Goal: Information Seeking & Learning: Learn about a topic

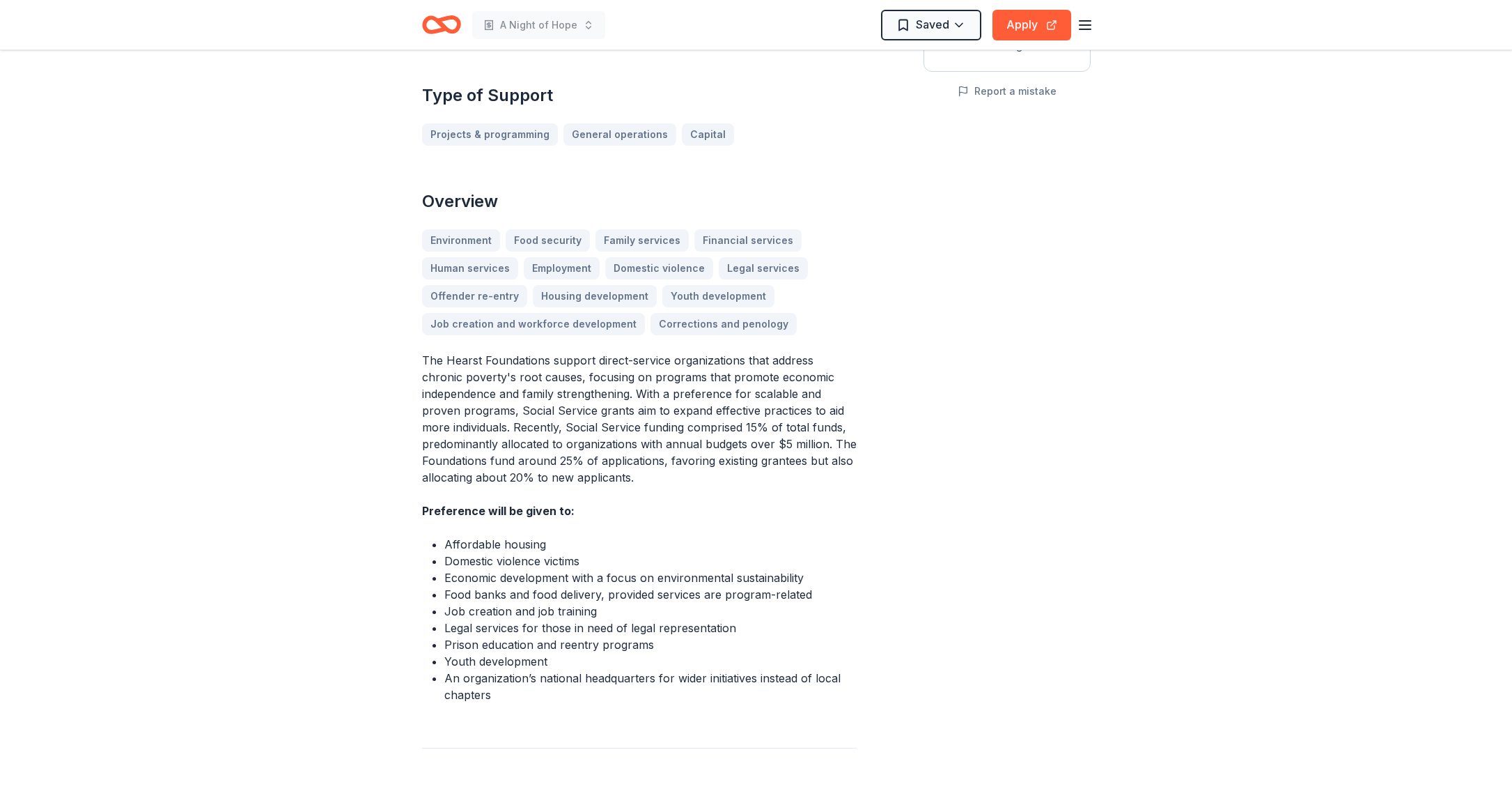
scroll to position [323, 0]
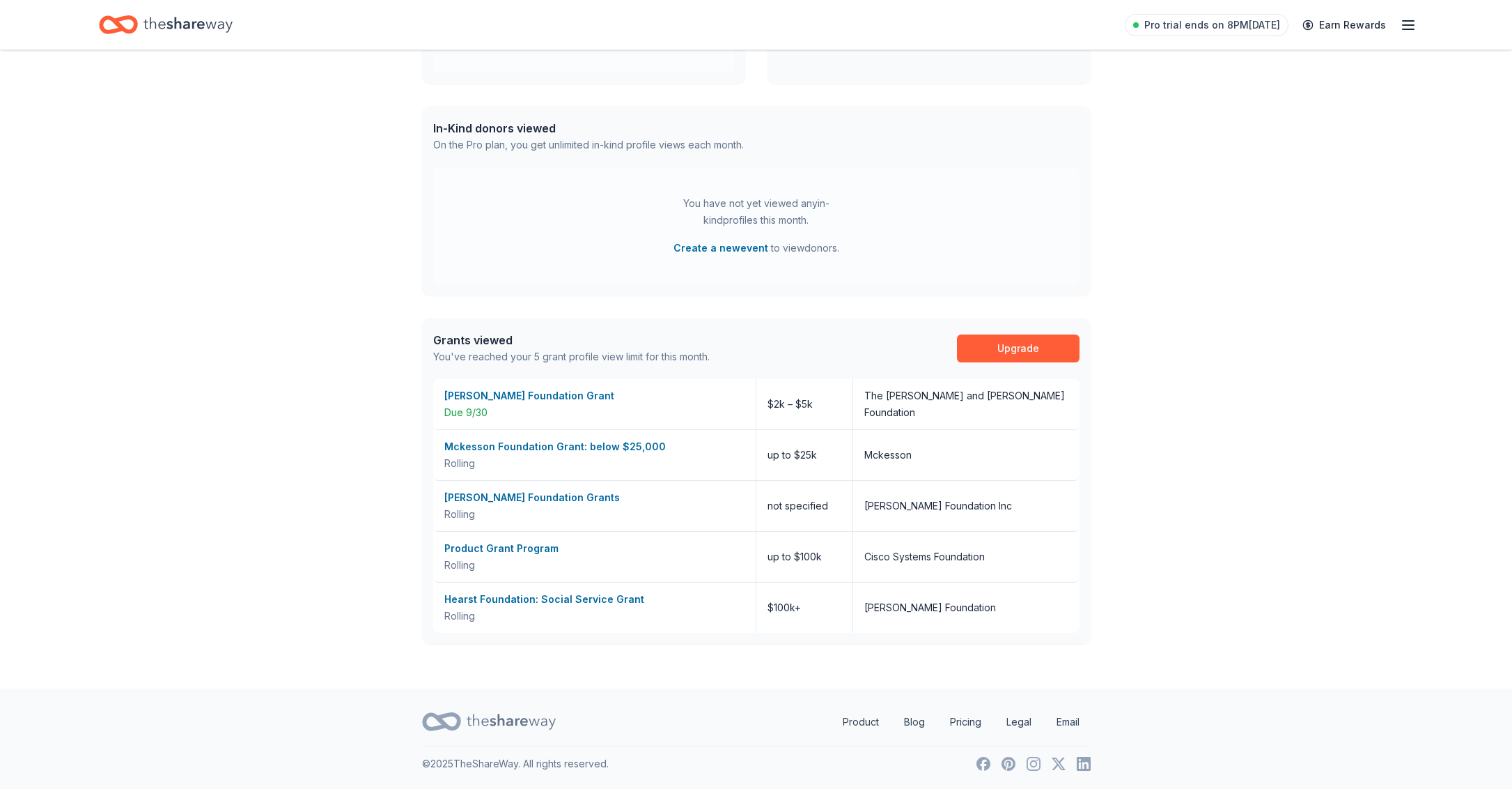
scroll to position [312, 0]
click at [498, 548] on div "Product Grant Program" at bounding box center [595, 549] width 301 height 17
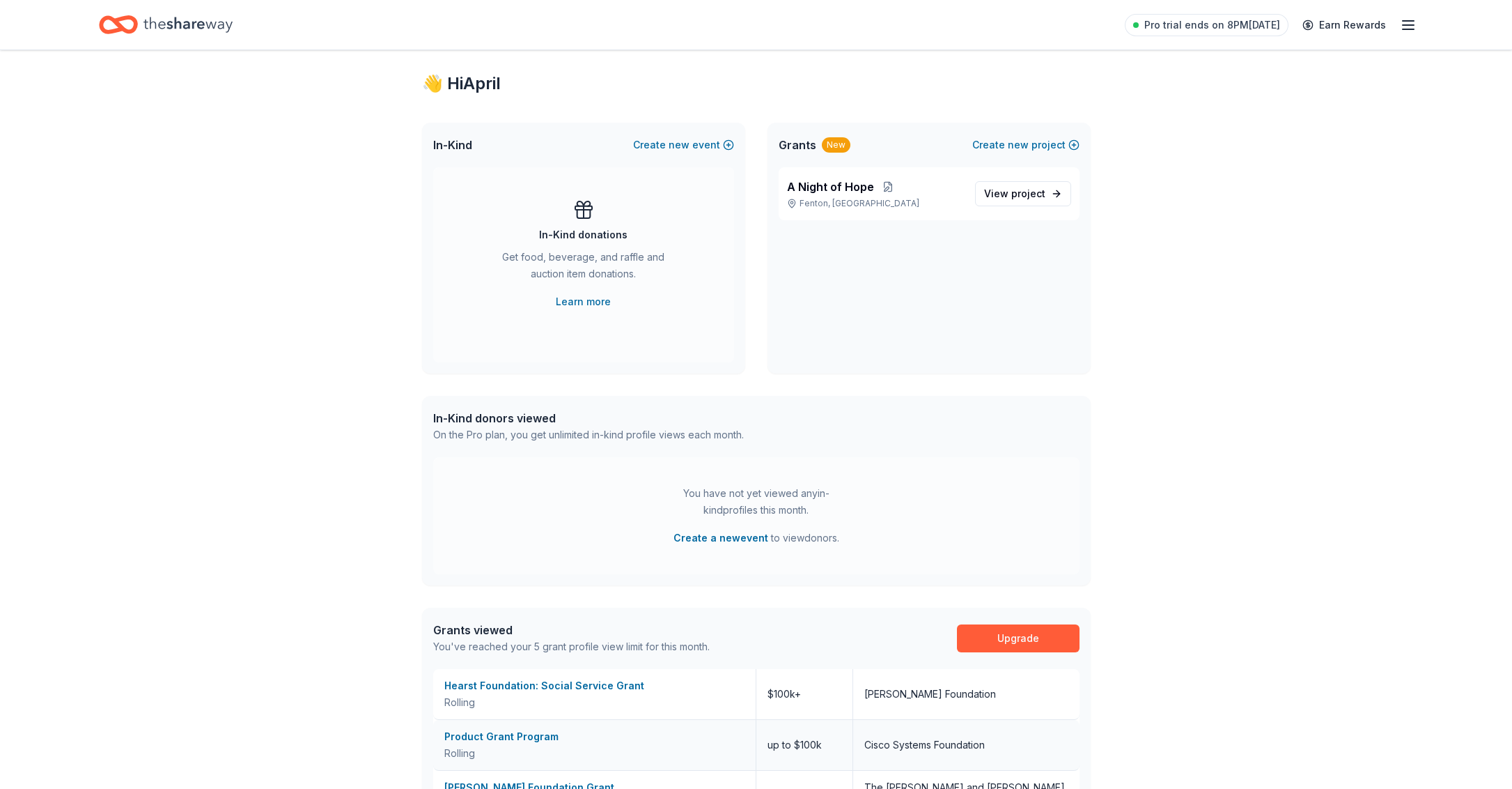
scroll to position [0, 0]
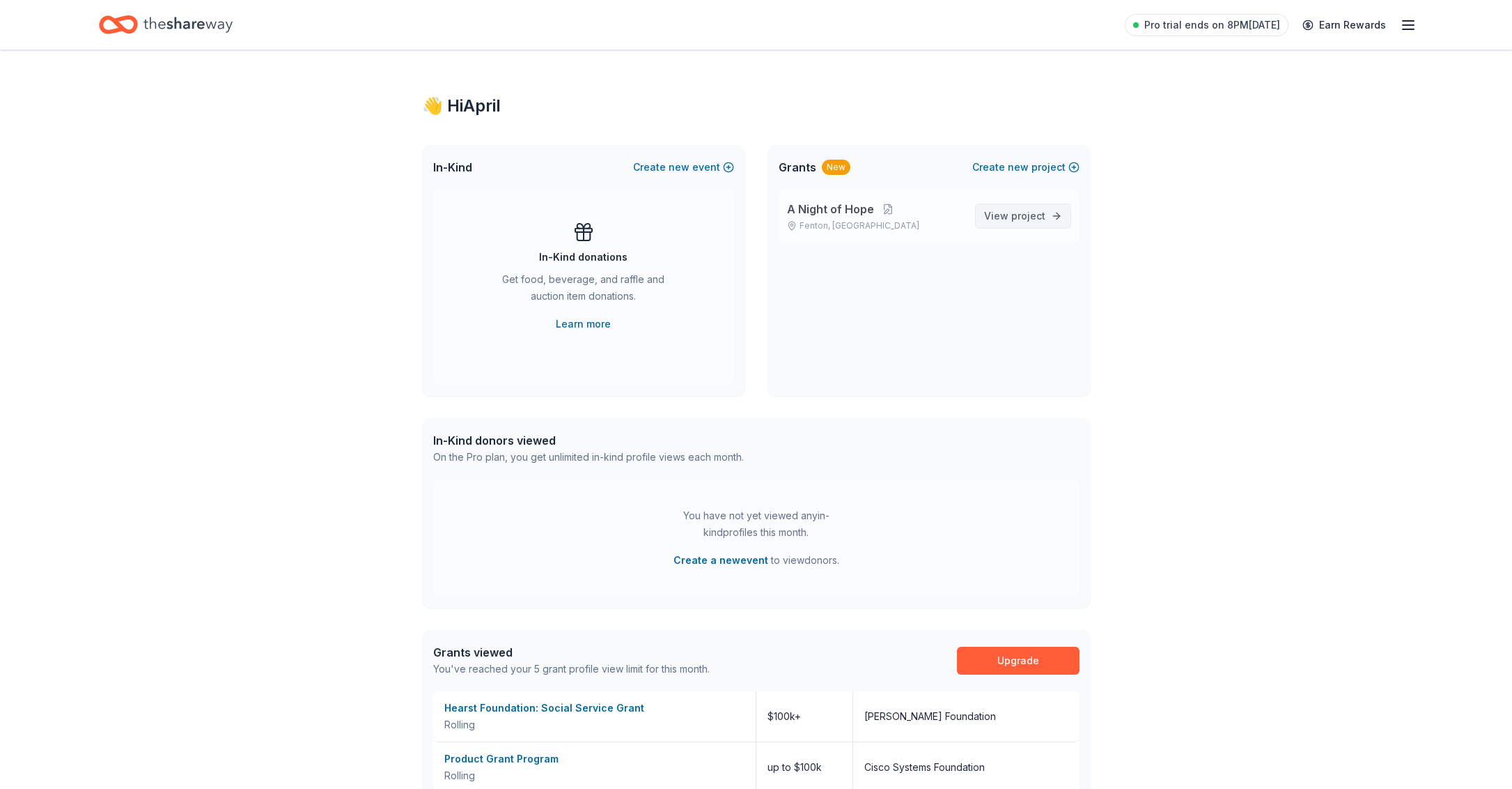
click at [988, 220] on span "View project" at bounding box center [1014, 216] width 61 height 17
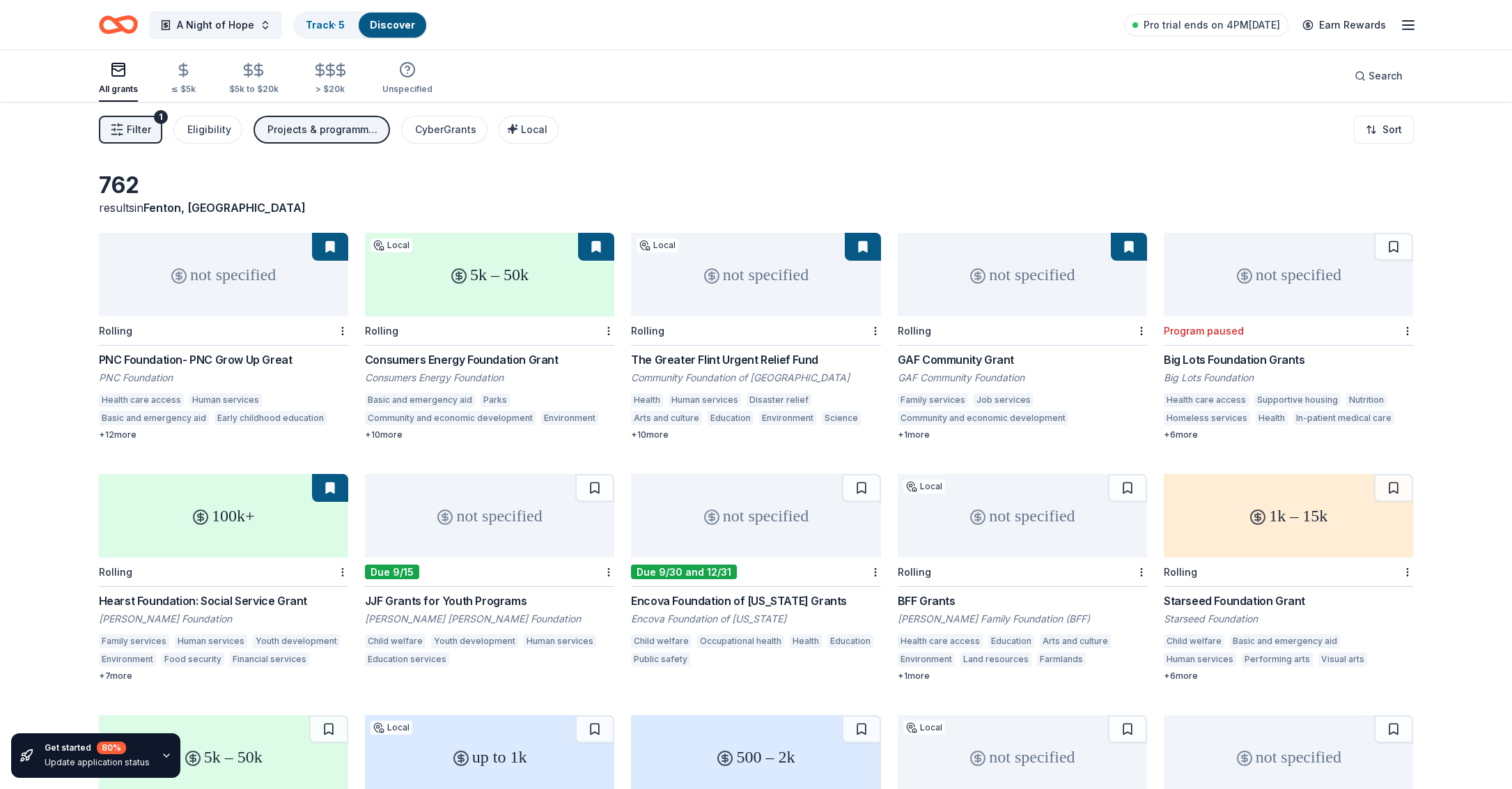
click at [710, 361] on div "The Greater Flint Urgent Relief Fund" at bounding box center [756, 360] width 250 height 17
click at [323, 86] on div "> $20k" at bounding box center [330, 89] width 37 height 11
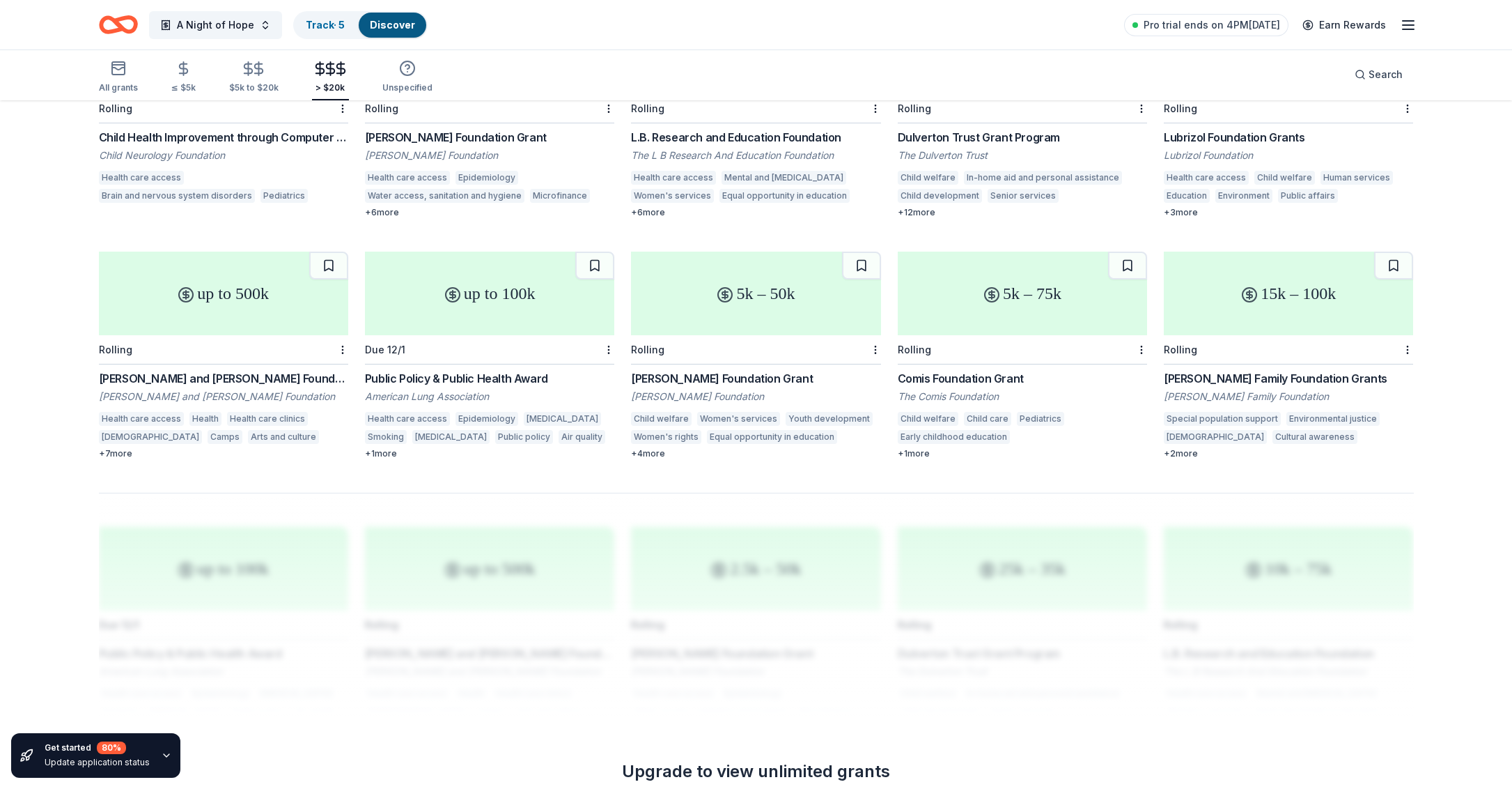
scroll to position [709, 0]
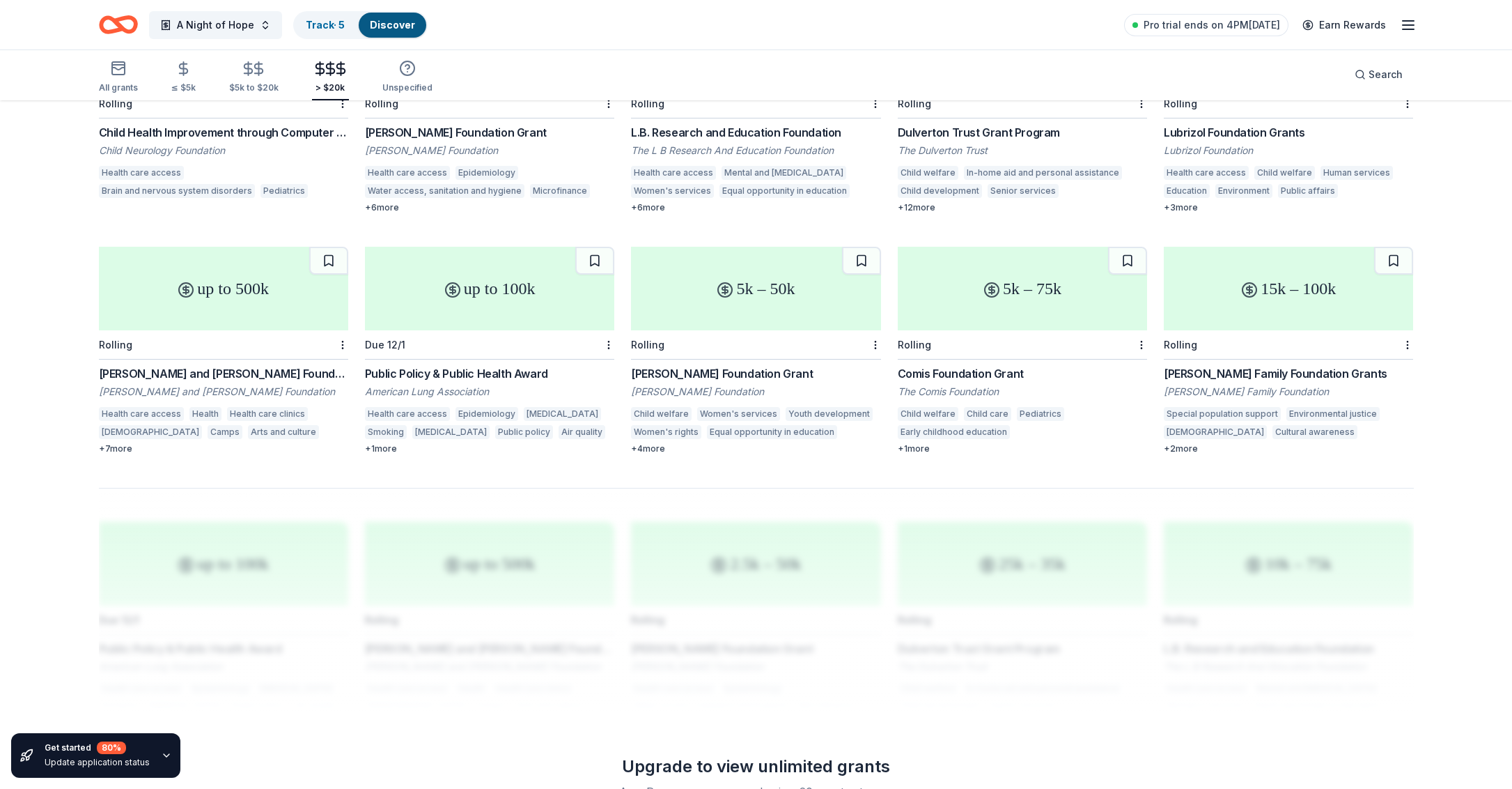
click at [204, 372] on div "John A. and Marlene L. Boll Foundation Grant" at bounding box center [224, 374] width 250 height 17
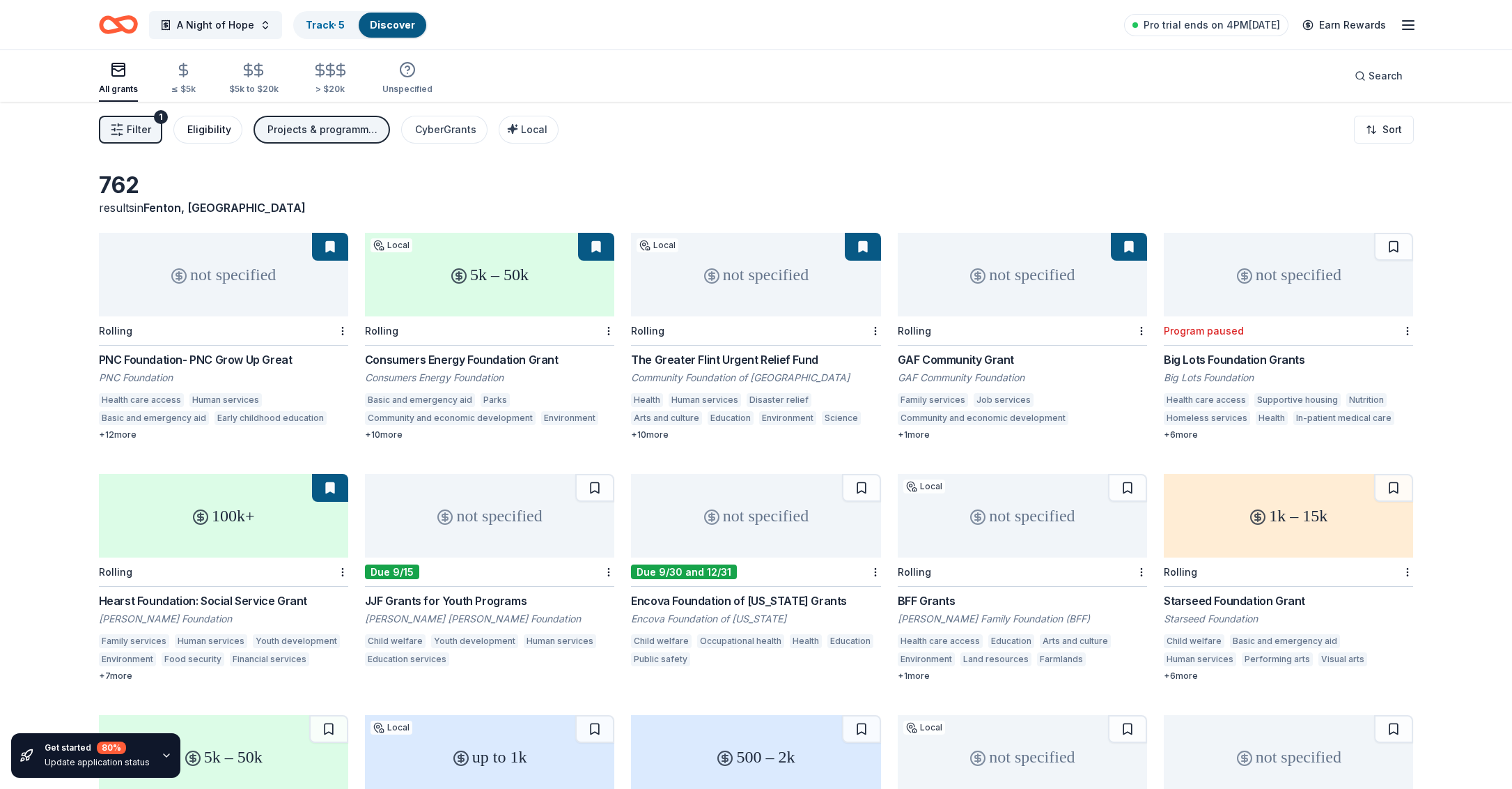
click at [198, 131] on div "Eligibility" at bounding box center [209, 129] width 43 height 17
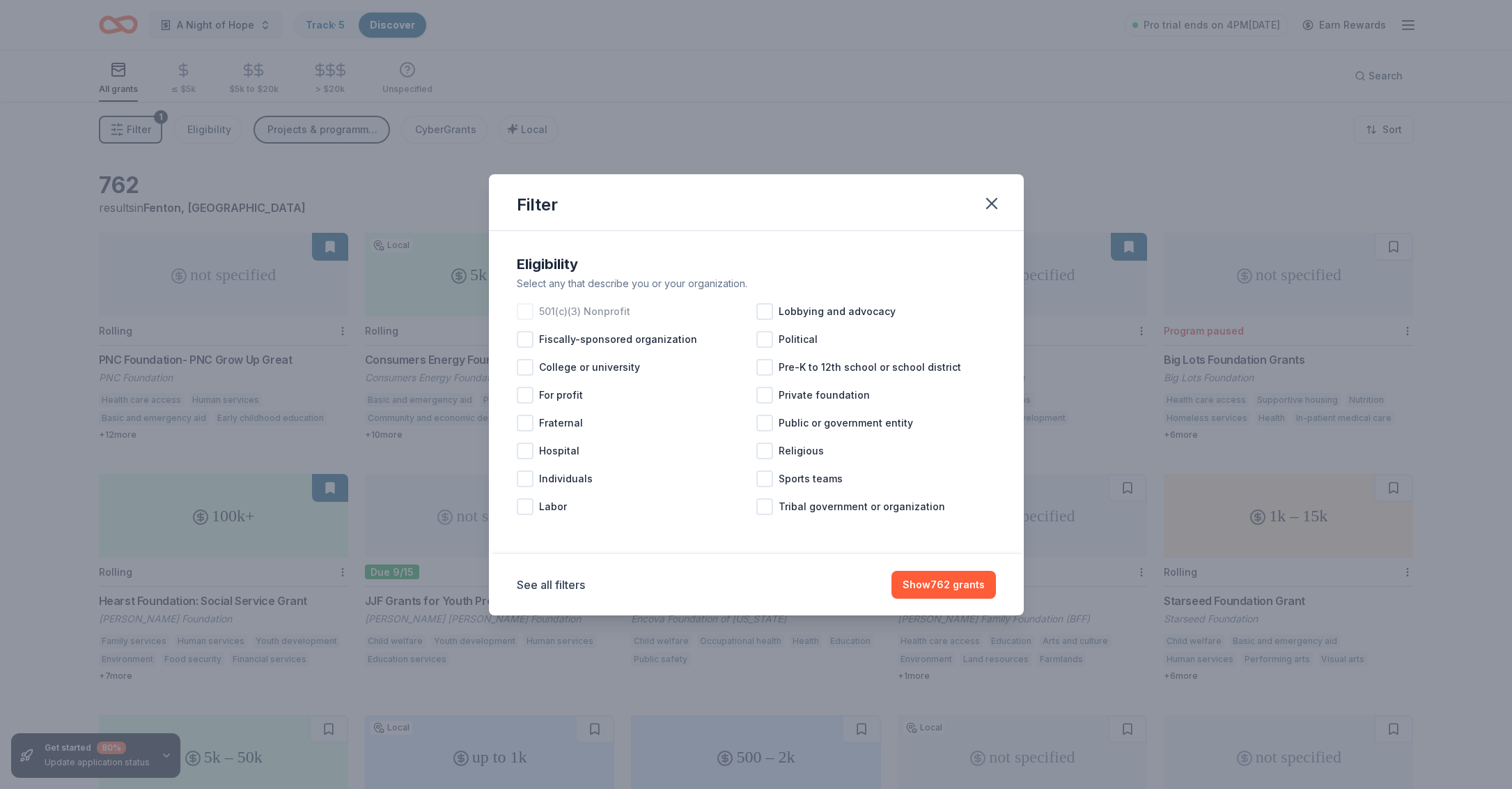
click at [525, 313] on div at bounding box center [525, 312] width 17 height 17
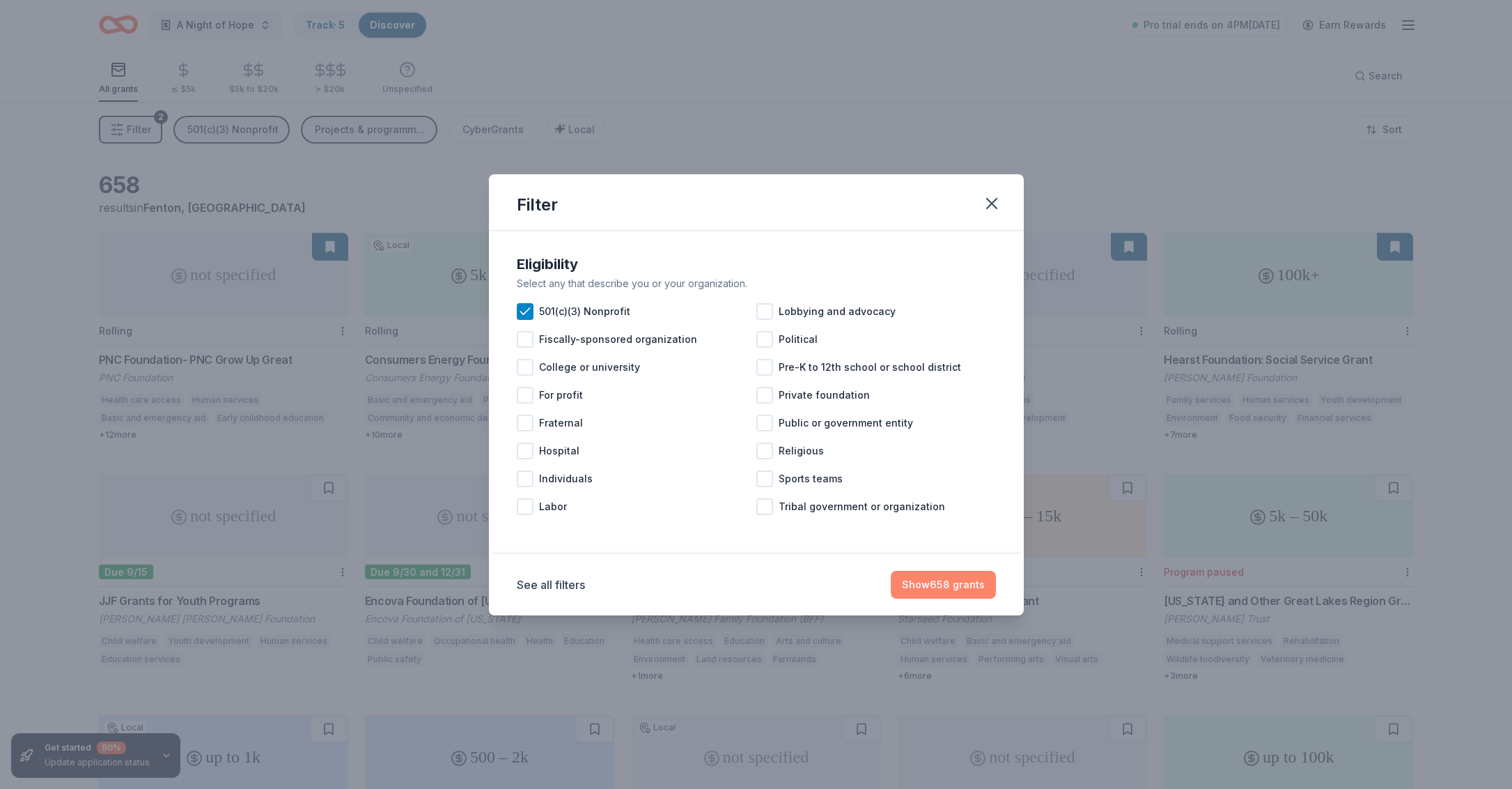
click at [941, 583] on button "Show 658 grants" at bounding box center [943, 585] width 105 height 28
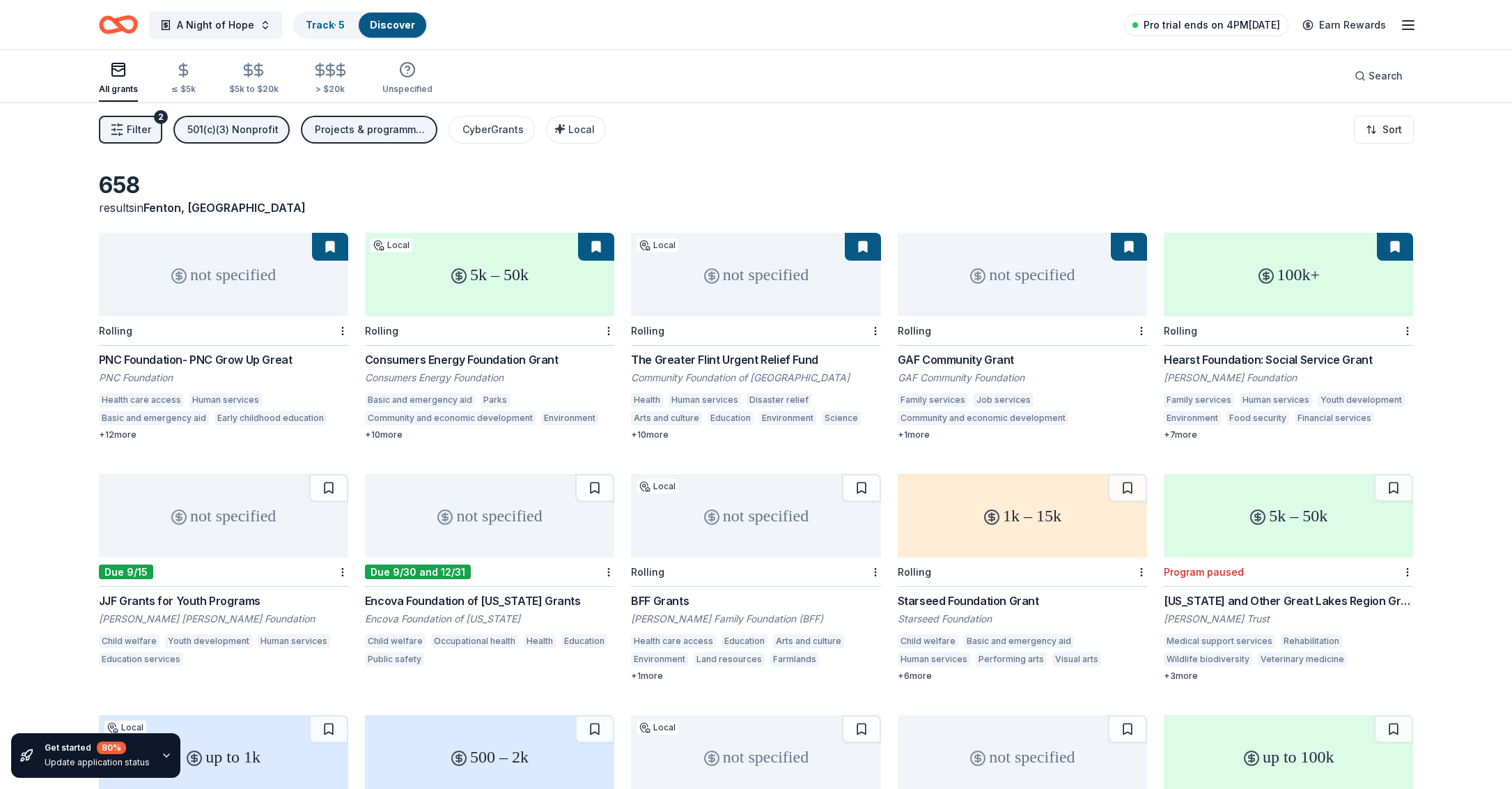
click at [1223, 30] on span "Pro trial ends on 4PM, 9/15" at bounding box center [1212, 25] width 137 height 17
click at [1170, 25] on span "Pro trial ends on 4PM, 9/15" at bounding box center [1212, 25] width 137 height 17
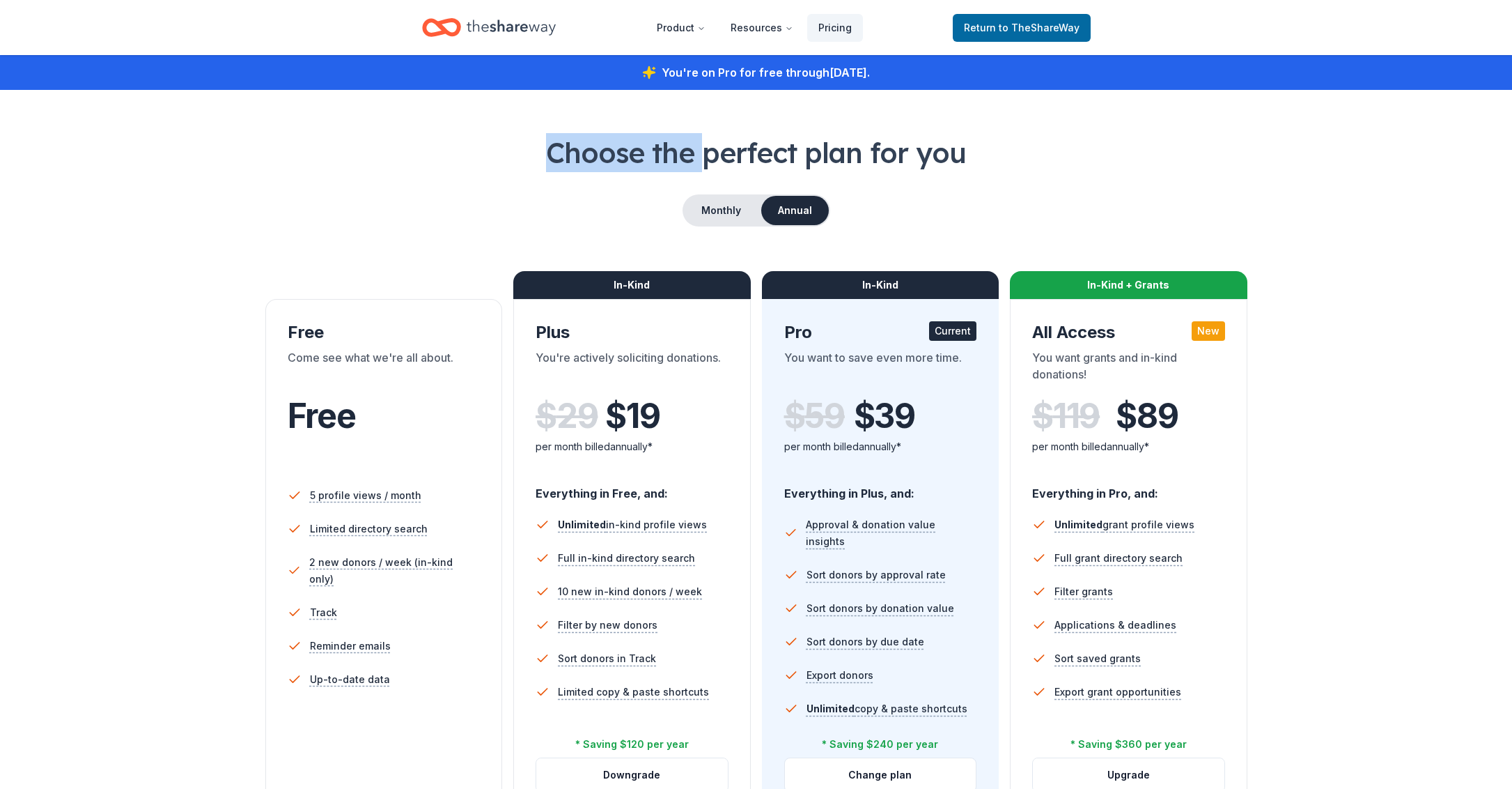
drag, startPoint x: 601, startPoint y: 117, endPoint x: 551, endPoint y: 108, distance: 50.8
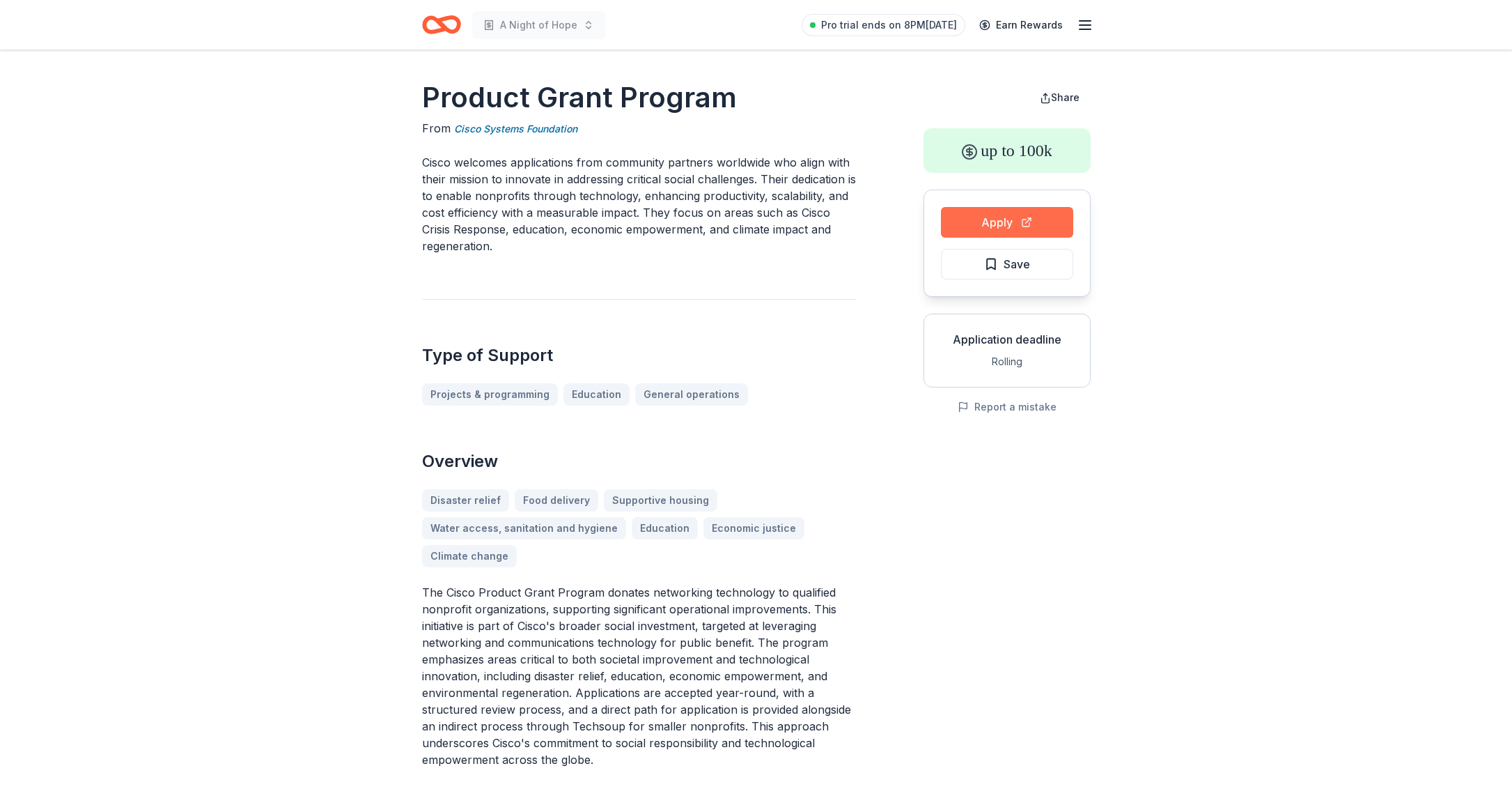
click at [1001, 219] on button "Apply" at bounding box center [1007, 222] width 132 height 31
